Goal: Use online tool/utility: Utilize a website feature to perform a specific function

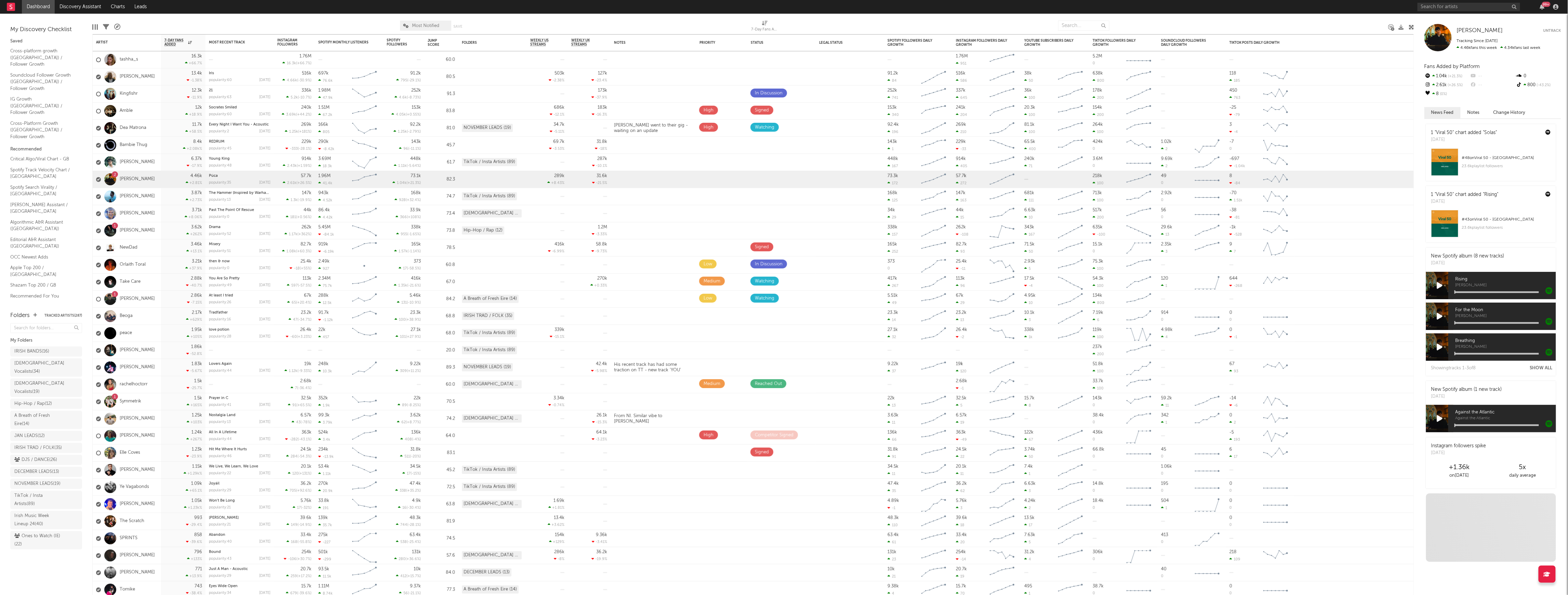
click at [82, 9] on link "Discovery Assistant" at bounding box center [80, 7] width 51 height 14
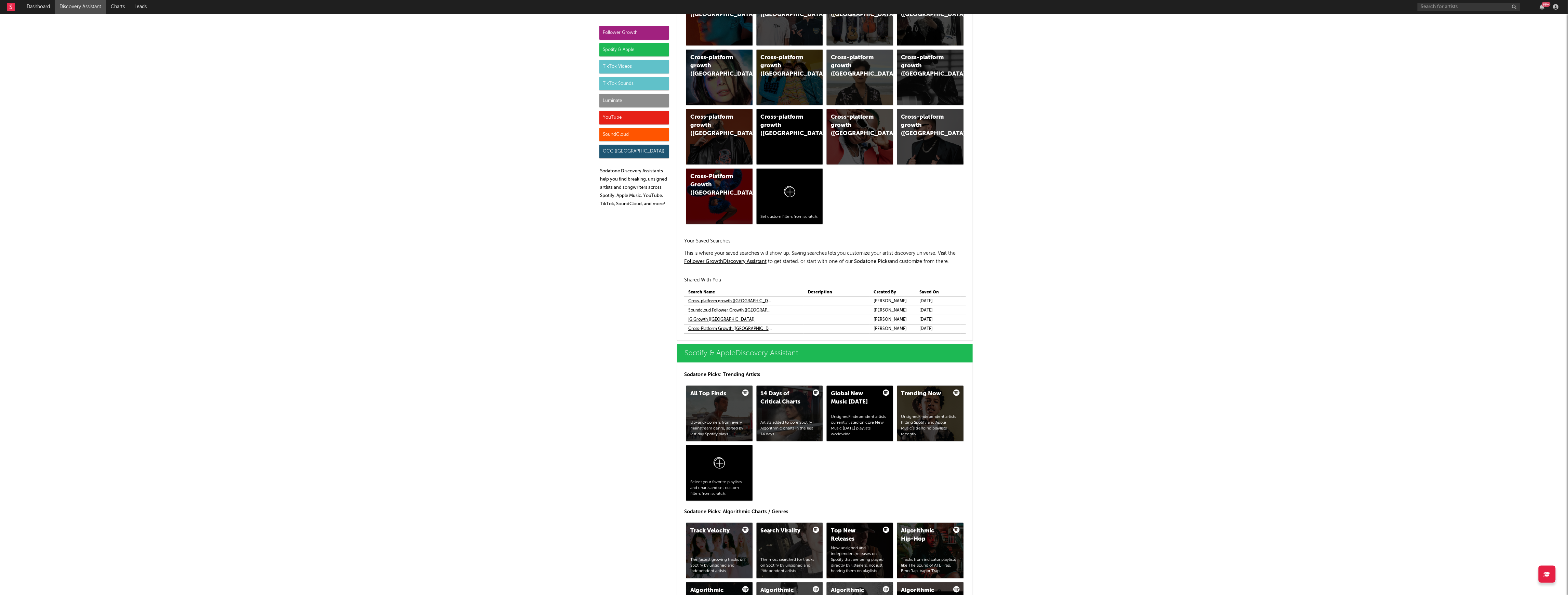
scroll to position [455, 0]
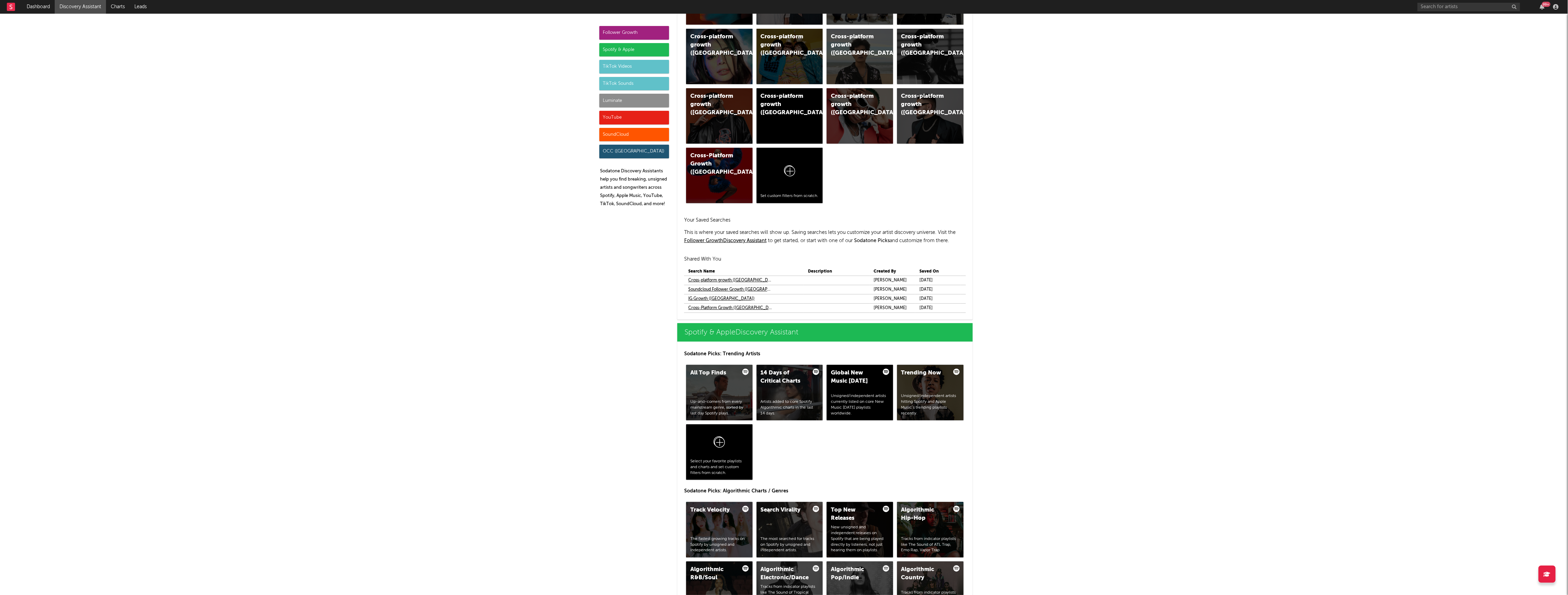
click at [722, 307] on link "Cross-Platform Growth ([GEOGRAPHIC_DATA])" at bounding box center [730, 308] width 85 height 8
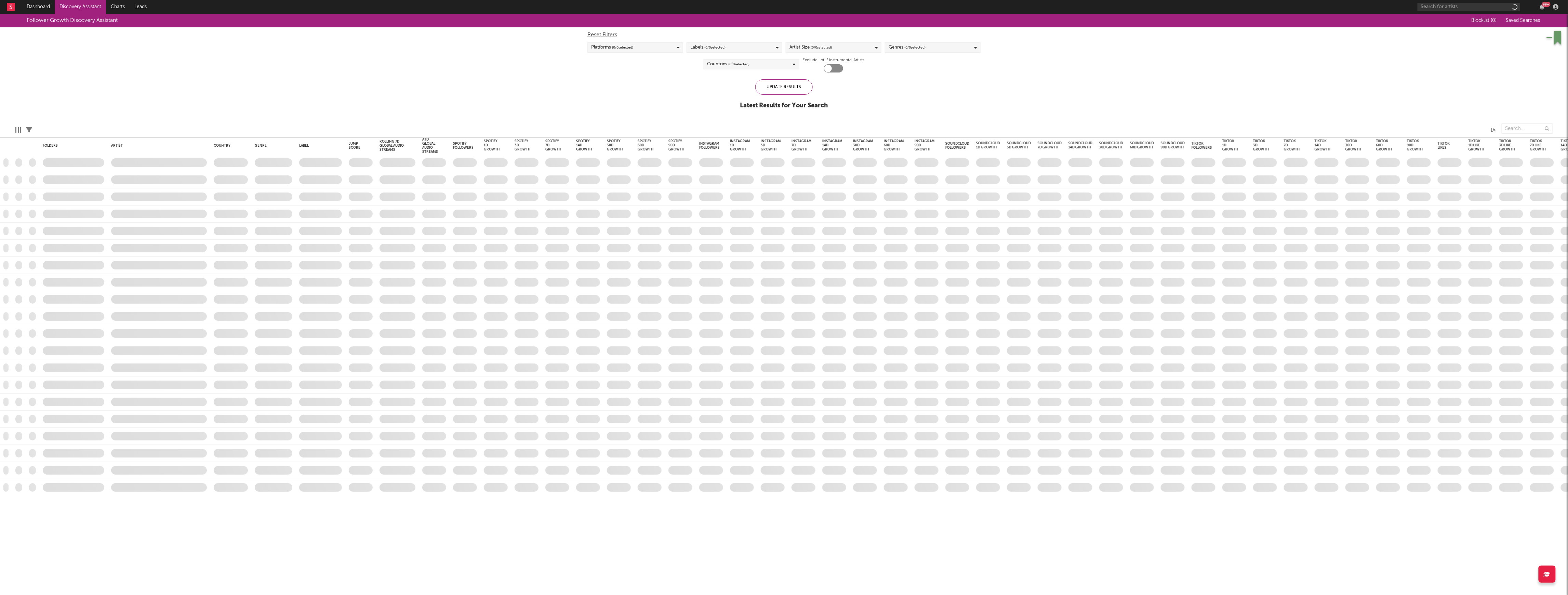
checkbox input "true"
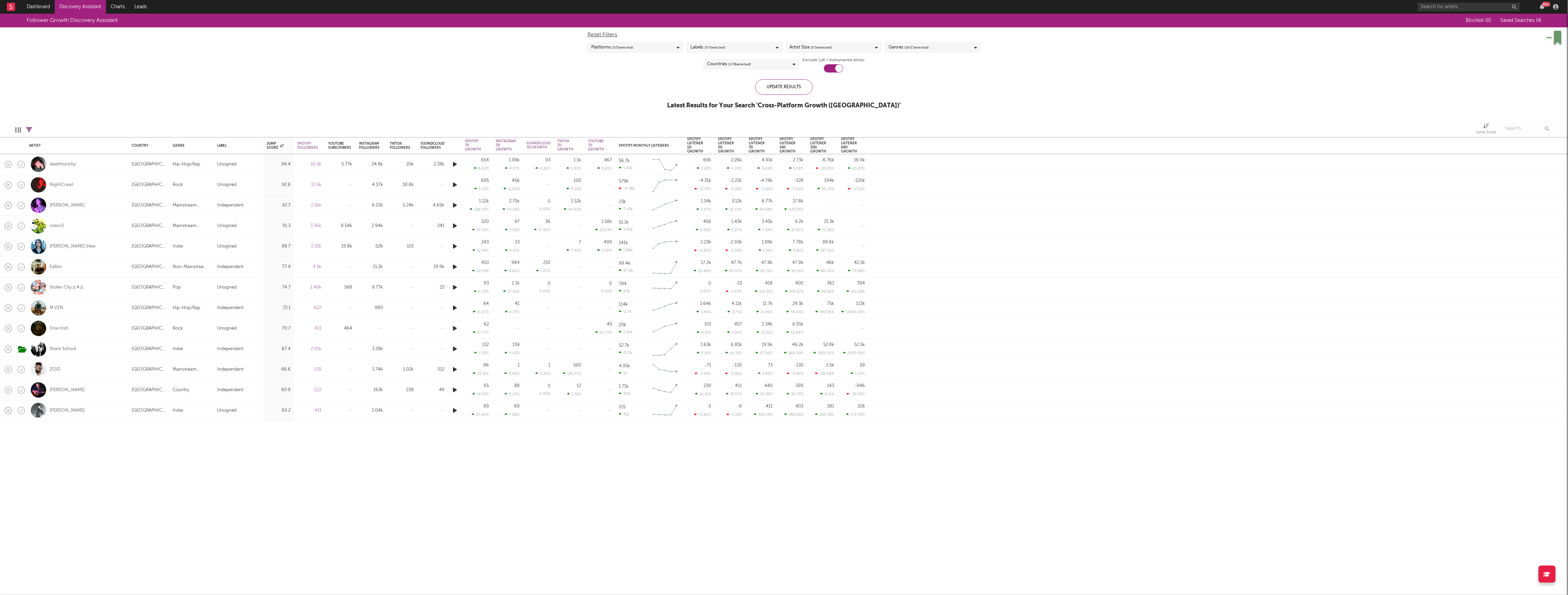
click at [33, 5] on link "Dashboard" at bounding box center [38, 7] width 33 height 14
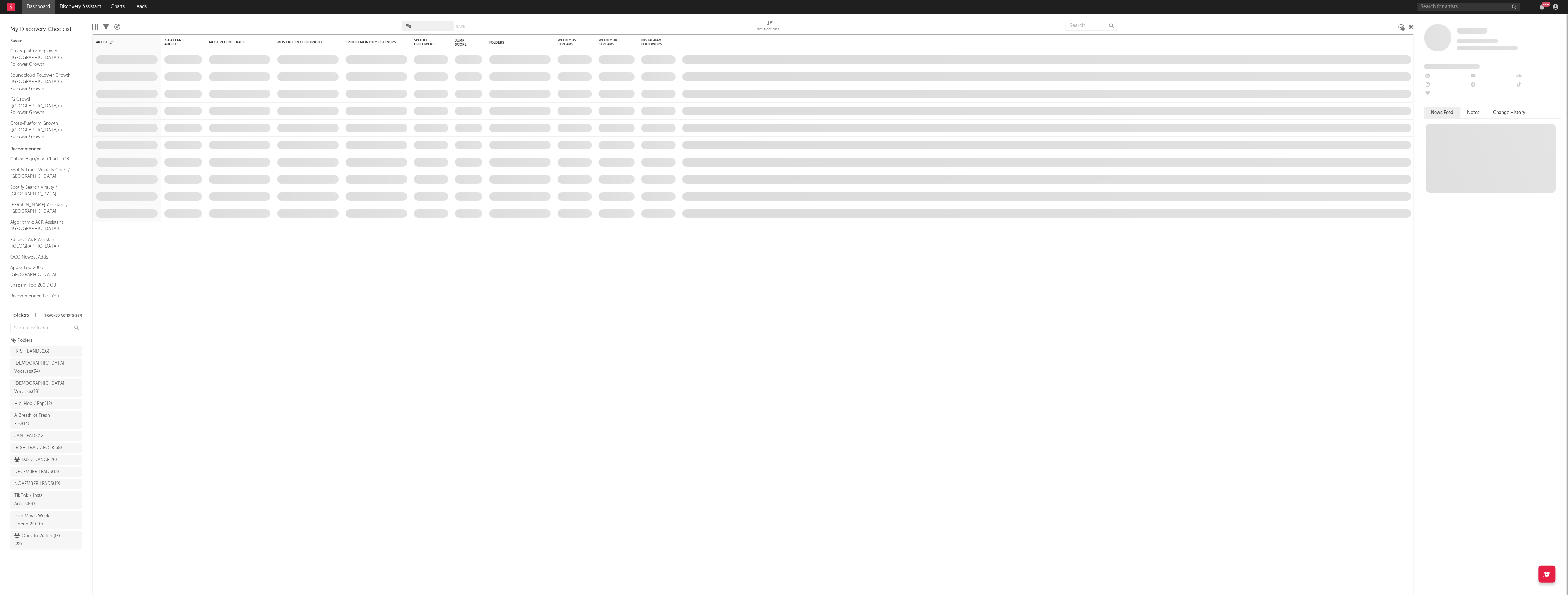
click at [96, 6] on link "Discovery Assistant" at bounding box center [80, 7] width 51 height 14
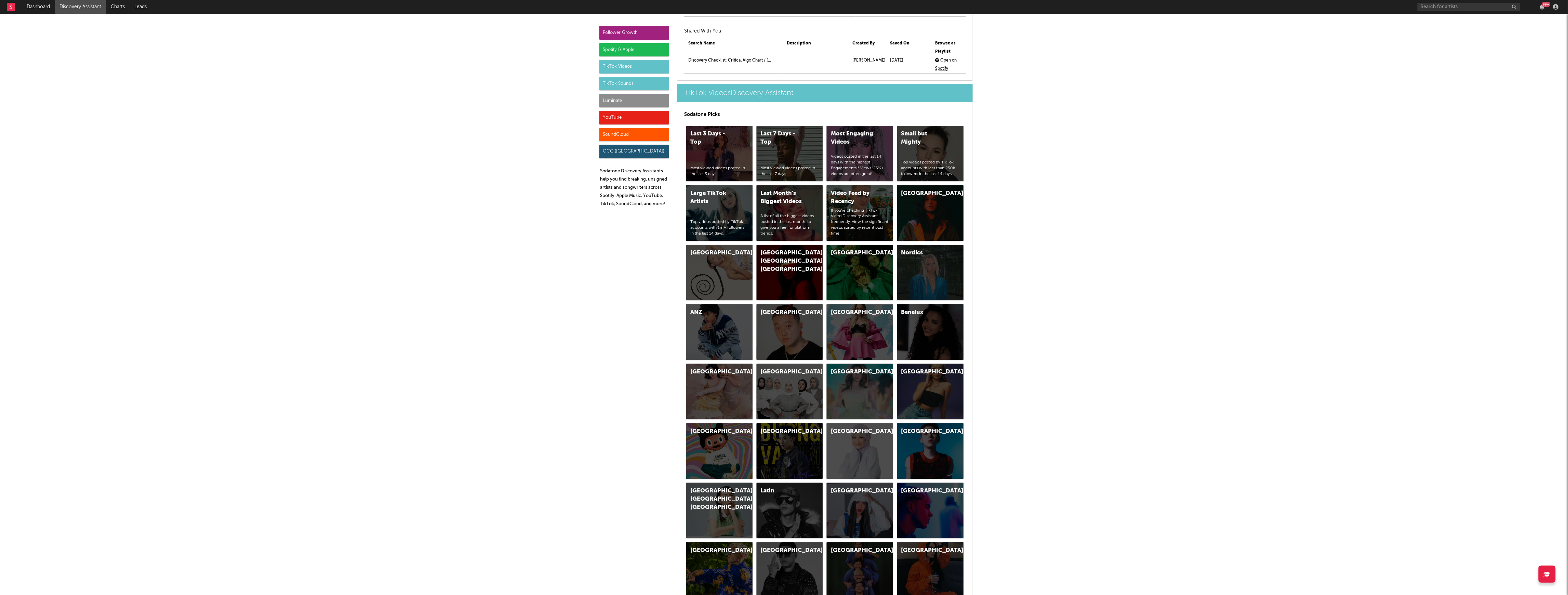
scroll to position [1641, 0]
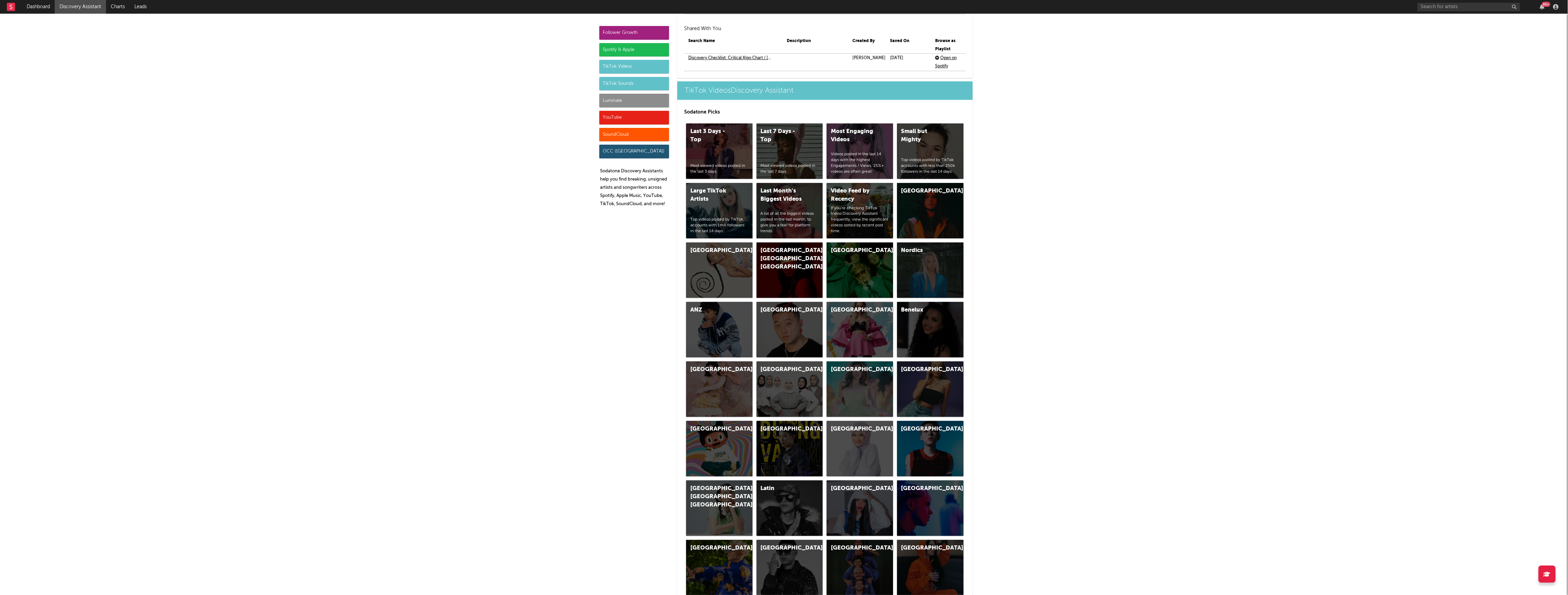
click at [853, 159] on div "Videos posted in the last 14 days with the highest Engagements / Views. 25%+ vi…" at bounding box center [859, 162] width 58 height 22
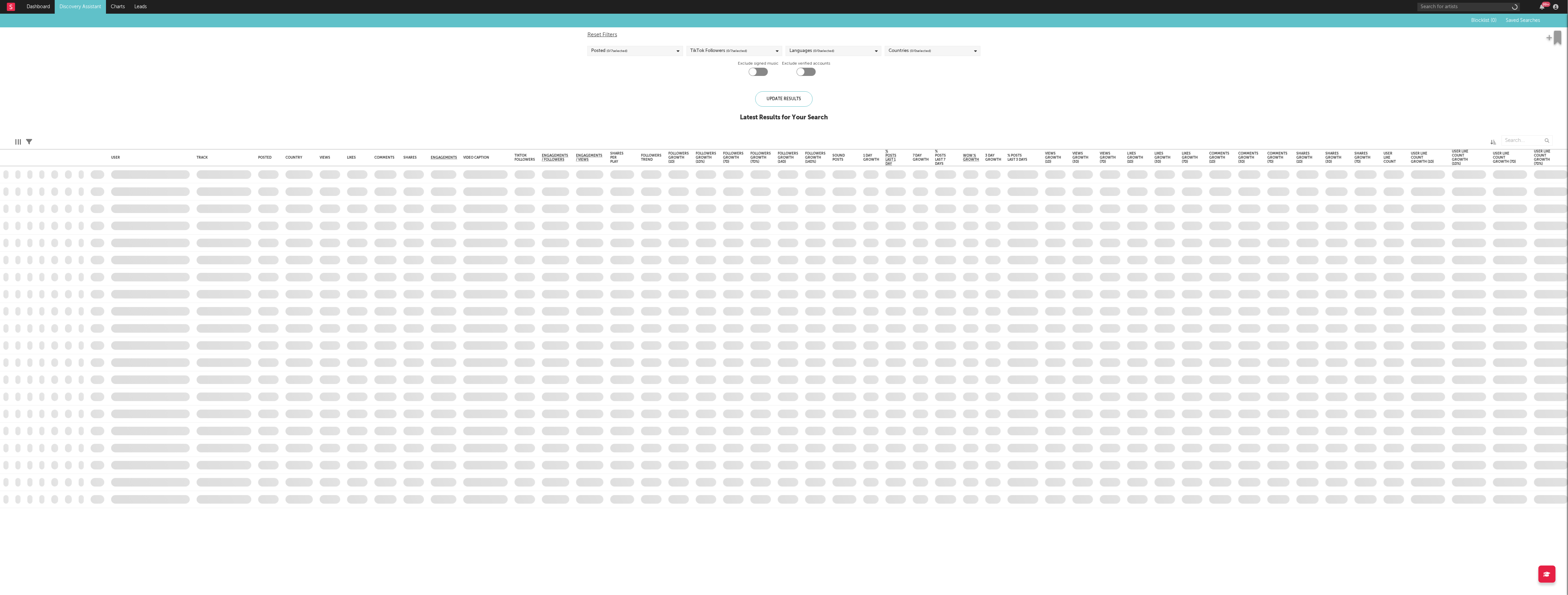
checkbox input "true"
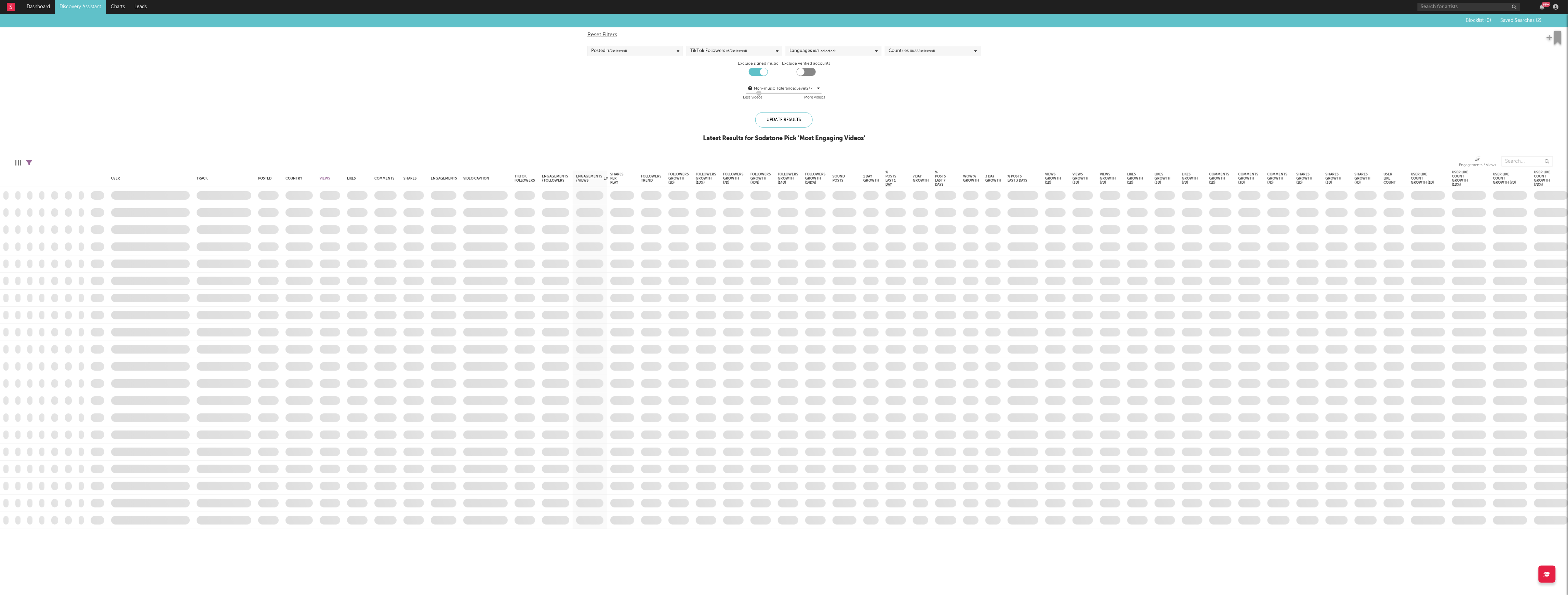
click at [939, 55] on div "Countries ( 0 / 228 selected)" at bounding box center [933, 51] width 96 height 10
type input "ire"
click at [892, 99] on div at bounding box center [891, 98] width 6 height 6
click at [888, 99] on input "[GEOGRAPHIC_DATA]" at bounding box center [888, 99] width 0 height 8
click at [778, 118] on div "Update Results" at bounding box center [784, 120] width 58 height 16
